Goal: Task Accomplishment & Management: Use online tool/utility

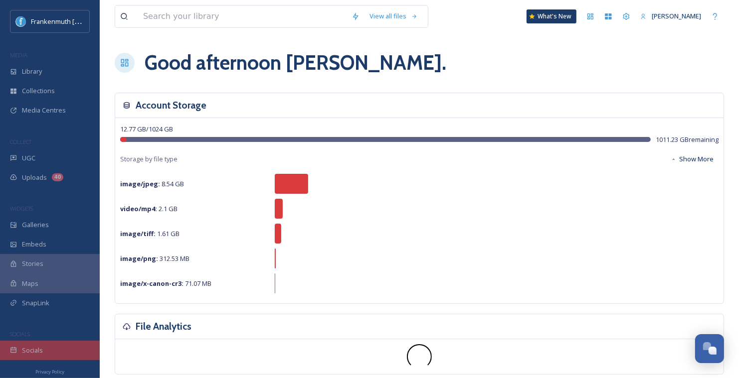
click at [64, 345] on div "Socials" at bounding box center [50, 350] width 100 height 19
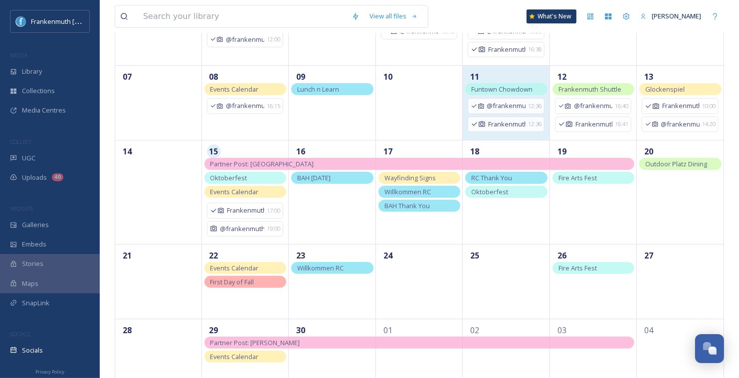
scroll to position [142, 0]
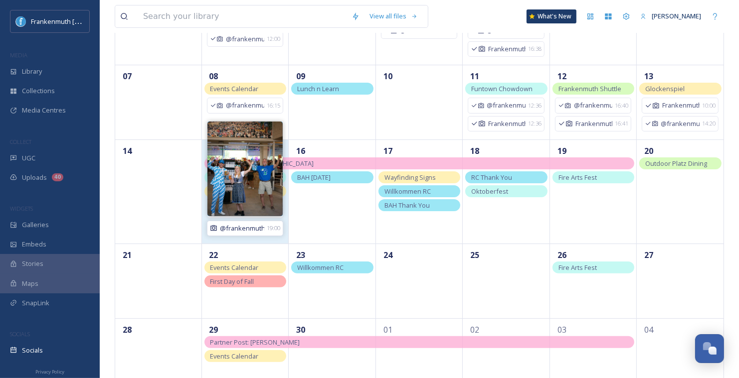
click at [248, 225] on span "@frankenmuth" at bounding box center [242, 228] width 44 height 9
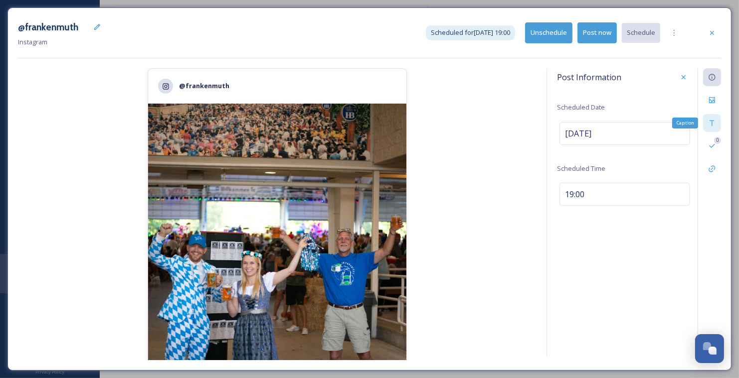
click at [711, 122] on icon at bounding box center [712, 123] width 8 height 8
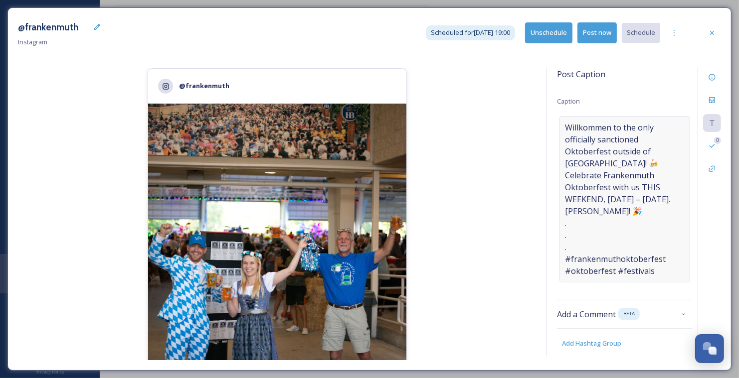
click at [635, 187] on span "Willkommen to the only officially sanctioned Oktoberfest outside of [GEOGRAPHIC…" at bounding box center [625, 200] width 120 height 156
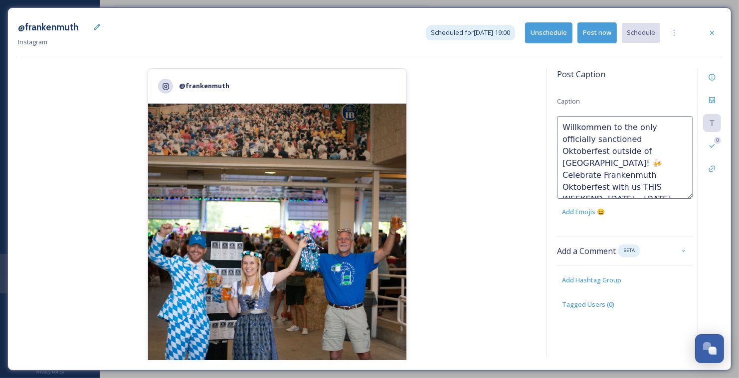
click at [620, 187] on textarea "Willkommen to the only officially sanctioned Oktoberfest outside of [GEOGRAPHIC…" at bounding box center [625, 157] width 136 height 83
drag, startPoint x: 611, startPoint y: 186, endPoint x: 589, endPoint y: 185, distance: 22.5
click at [589, 185] on textarea "Willkommen to the only officially sanctioned Oktoberfest outside of [GEOGRAPHIC…" at bounding box center [625, 157] width 136 height 83
type textarea "Willkommen to the only officially sanctioned Oktoberfest outside of [GEOGRAPHIC…"
click at [520, 169] on div "@frankenmuth 2,351 likes @ frankenmuth Willkommen to the only officially sancti…" at bounding box center [277, 214] width 518 height 292
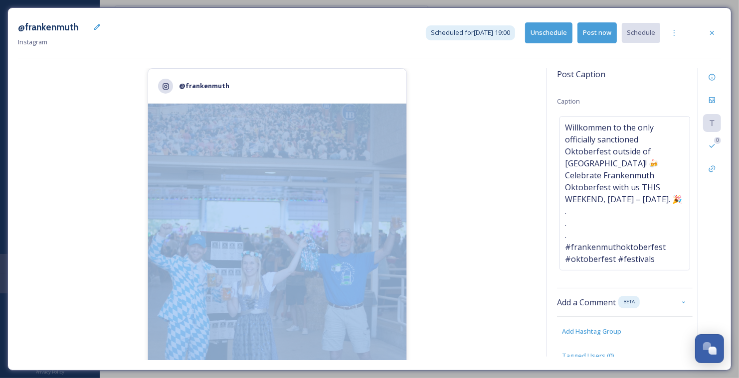
click at [520, 169] on div "@frankenmuth 2,351 likes @ frankenmuth Willkommen to the only officially sancti…" at bounding box center [277, 214] width 518 height 292
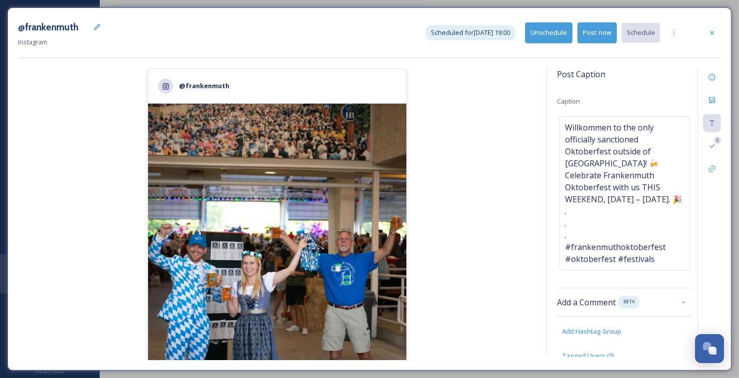
click at [553, 127] on div "Post Caption Caption Willkommen to the only officially sanctioned Oktoberfest o…" at bounding box center [633, 212] width 174 height 289
click at [710, 35] on icon at bounding box center [712, 33] width 8 height 8
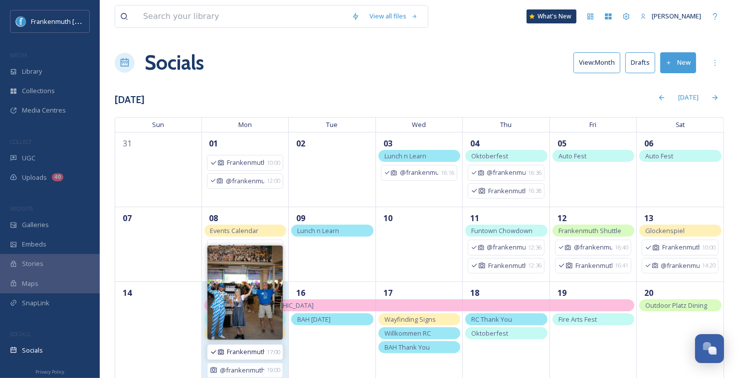
click at [255, 352] on span "Frankenmuth" at bounding box center [245, 351] width 37 height 9
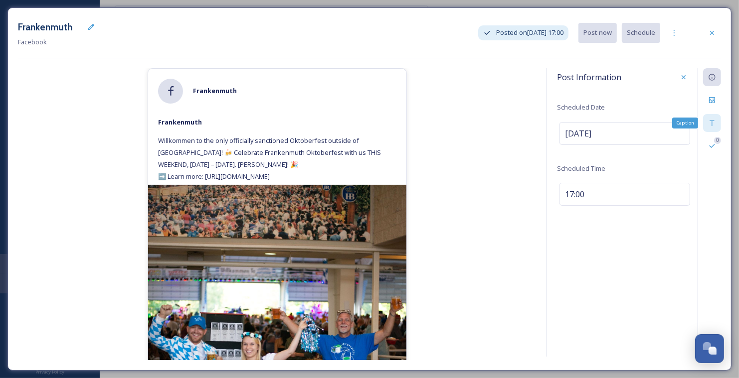
click at [705, 124] on div "Caption" at bounding box center [712, 123] width 18 height 18
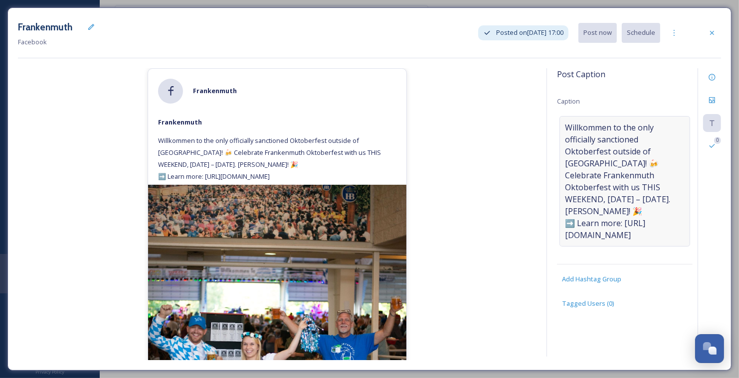
click at [634, 184] on span "Willkommen to the only officially sanctioned Oktoberfest outside of [GEOGRAPHIC…" at bounding box center [625, 182] width 120 height 120
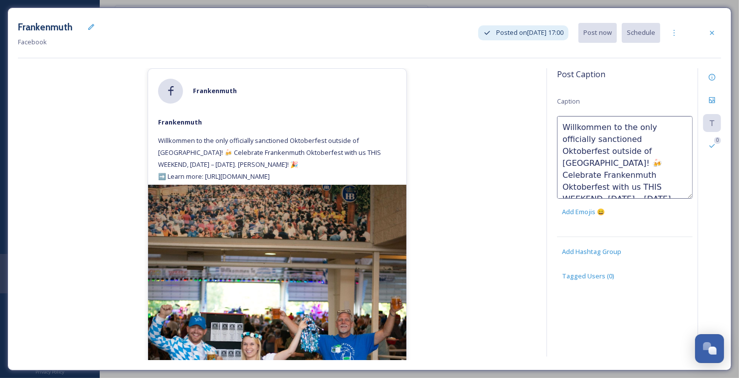
drag, startPoint x: 621, startPoint y: 186, endPoint x: 590, endPoint y: 186, distance: 30.9
click at [590, 186] on textarea "Willkommen to the only officially sanctioned Oktoberfest outside of [GEOGRAPHIC…" at bounding box center [625, 157] width 136 height 83
drag, startPoint x: 611, startPoint y: 187, endPoint x: 588, endPoint y: 186, distance: 23.4
click at [588, 186] on textarea "Willkommen to the only officially sanctioned Oktoberfest outside of [GEOGRAPHIC…" at bounding box center [625, 157] width 136 height 83
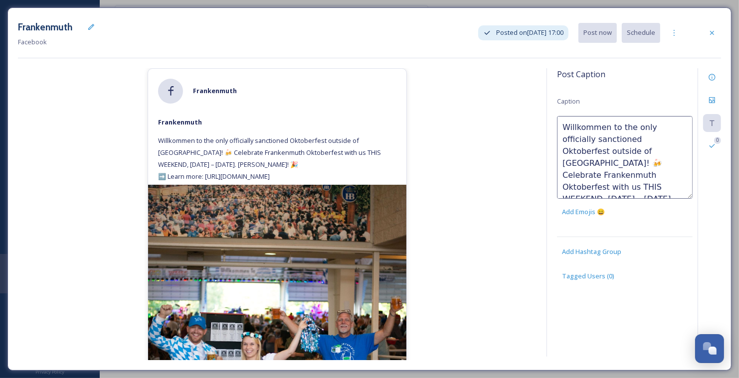
type textarea "Willkommen to the only officially sanctioned Oktoberfest outside of [GEOGRAPHIC…"
drag, startPoint x: 623, startPoint y: 164, endPoint x: 519, endPoint y: 85, distance: 130.2
click at [520, 85] on div "[PERSON_NAME] Willkommen to the only officially sanctioned Oktoberfest outside …" at bounding box center [369, 214] width 703 height 292
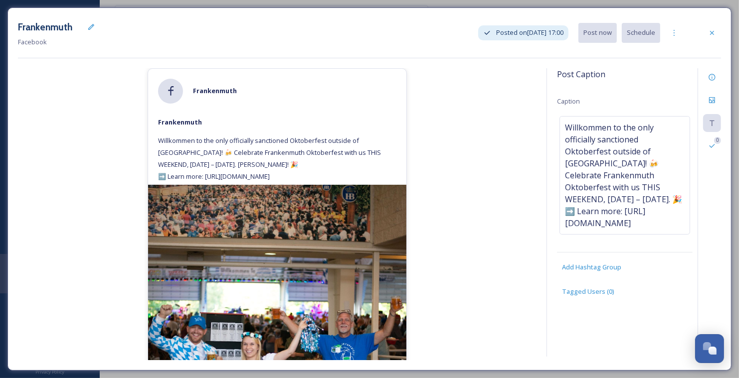
click at [512, 91] on div "[PERSON_NAME] Willkommen to the only officially sanctioned Oktoberfest outside …" at bounding box center [277, 214] width 518 height 292
